Goal: Navigation & Orientation: Find specific page/section

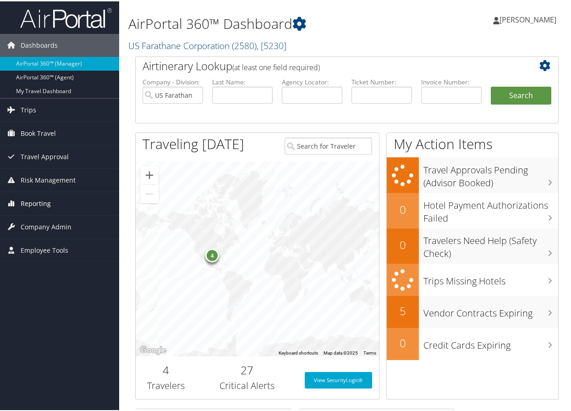
click at [31, 196] on span "Reporting" at bounding box center [36, 202] width 30 height 23
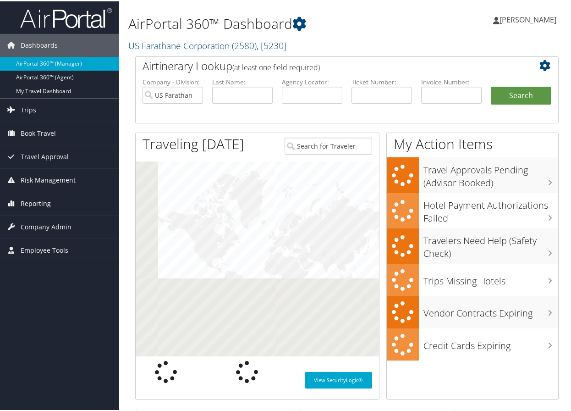
click at [39, 199] on span "Reporting" at bounding box center [36, 202] width 30 height 23
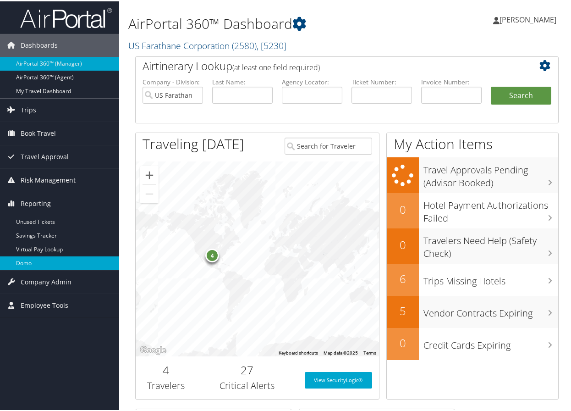
click at [55, 258] on link "Domo" at bounding box center [59, 262] width 119 height 14
